Goal: Navigation & Orientation: Find specific page/section

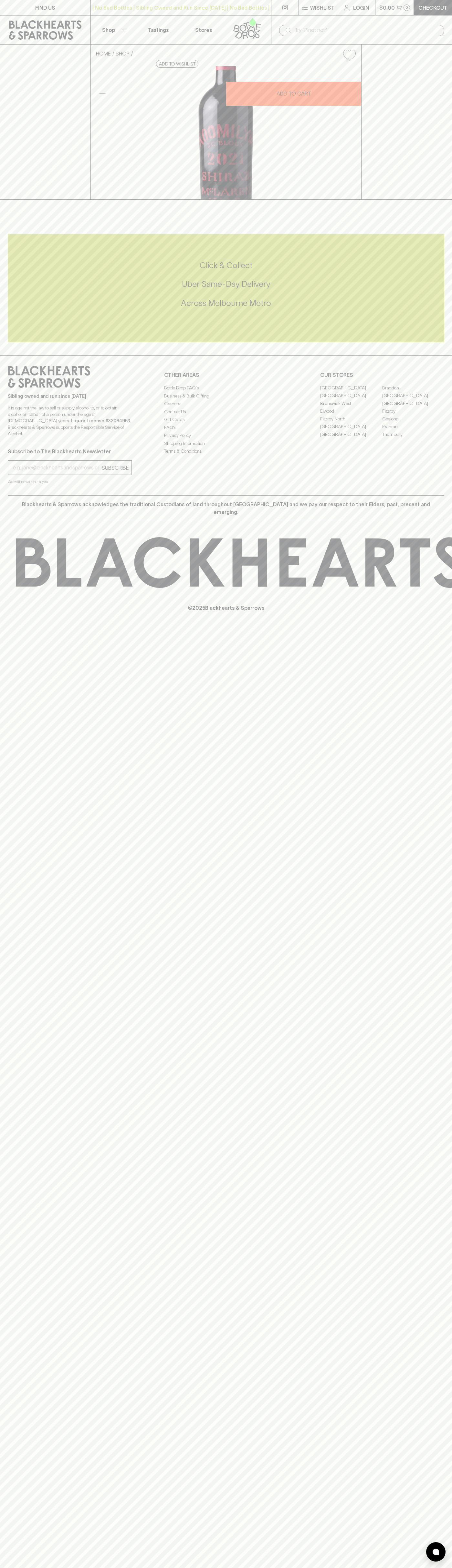
click at [351, 391] on link "[GEOGRAPHIC_DATA]" at bounding box center [351, 388] width 62 height 8
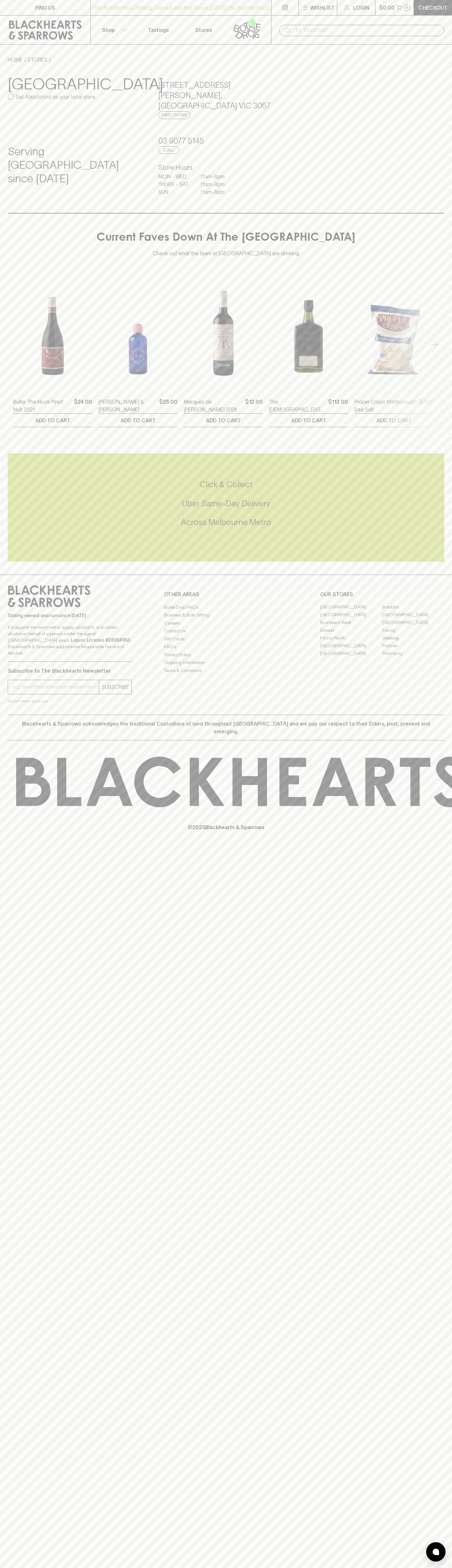
click at [336, 18] on div "​" at bounding box center [361, 30] width 181 height 29
click at [422, 1449] on div "FIND US | No Bad Bottles | Sibling Owned and Run Since 2006 | No Bad Bottles | …" at bounding box center [226, 784] width 452 height 1568
click at [275, 1567] on html "FIND US | No Bad Bottles | Sibling Owned and Run Since 2006 | No Bad Bottles | …" at bounding box center [226, 784] width 452 height 1568
click at [1, 1411] on div "FIND US | No Bad Bottles | Sibling Owned and Run Since 2006 | No Bad Bottles | …" at bounding box center [226, 784] width 452 height 1568
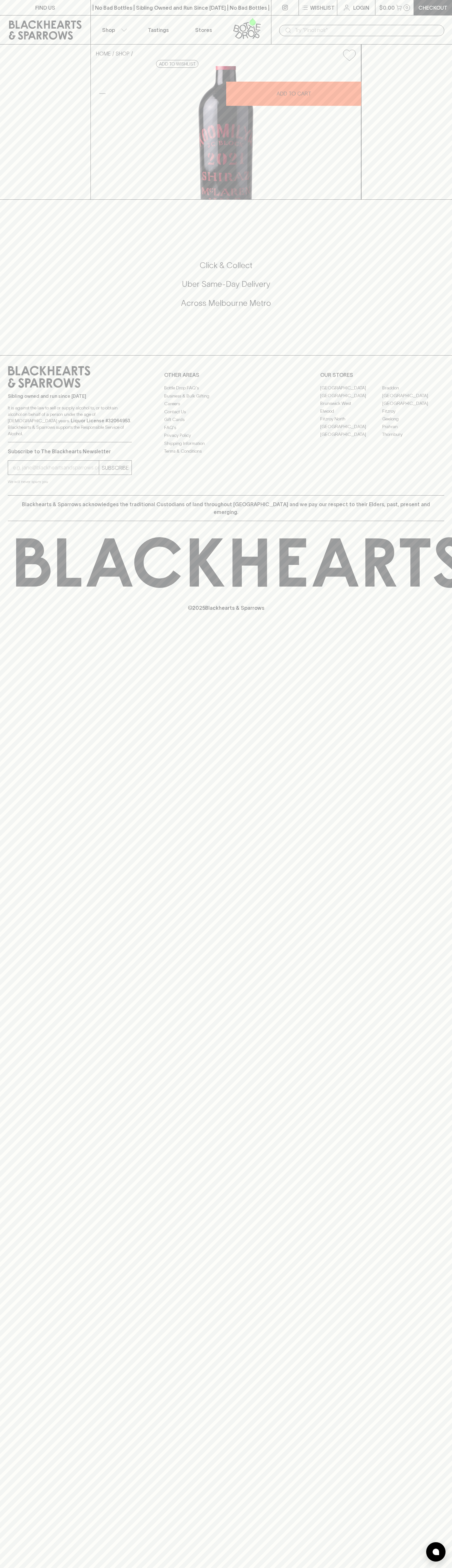
click at [351, 391] on link "[GEOGRAPHIC_DATA]" at bounding box center [351, 388] width 62 height 8
